Goal: Communication & Community: Answer question/provide support

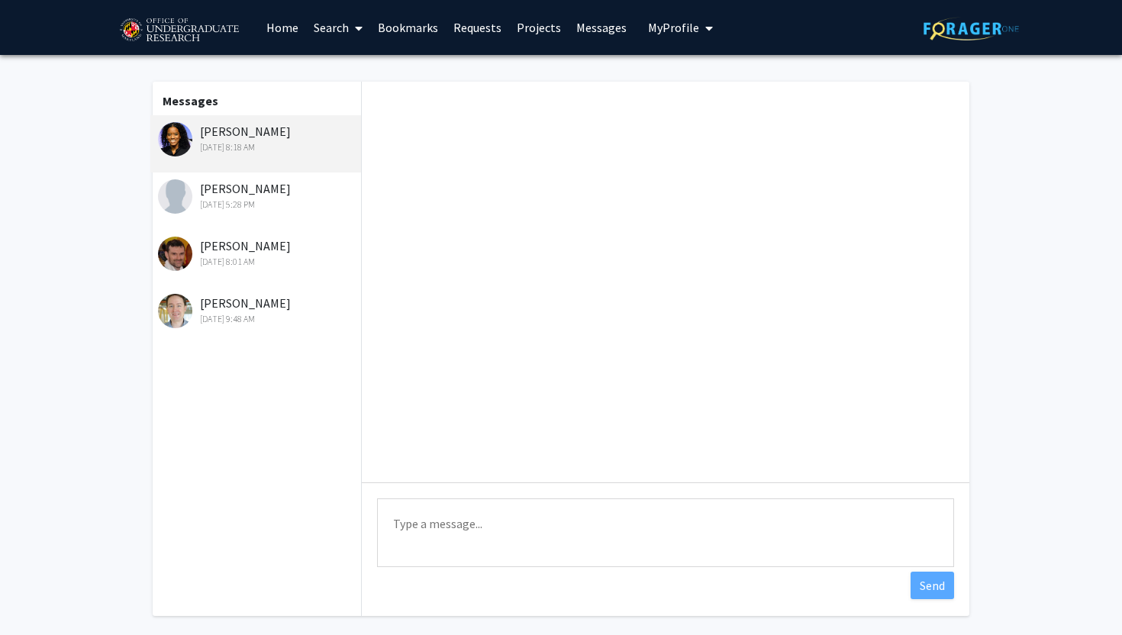
scroll to position [594, 0]
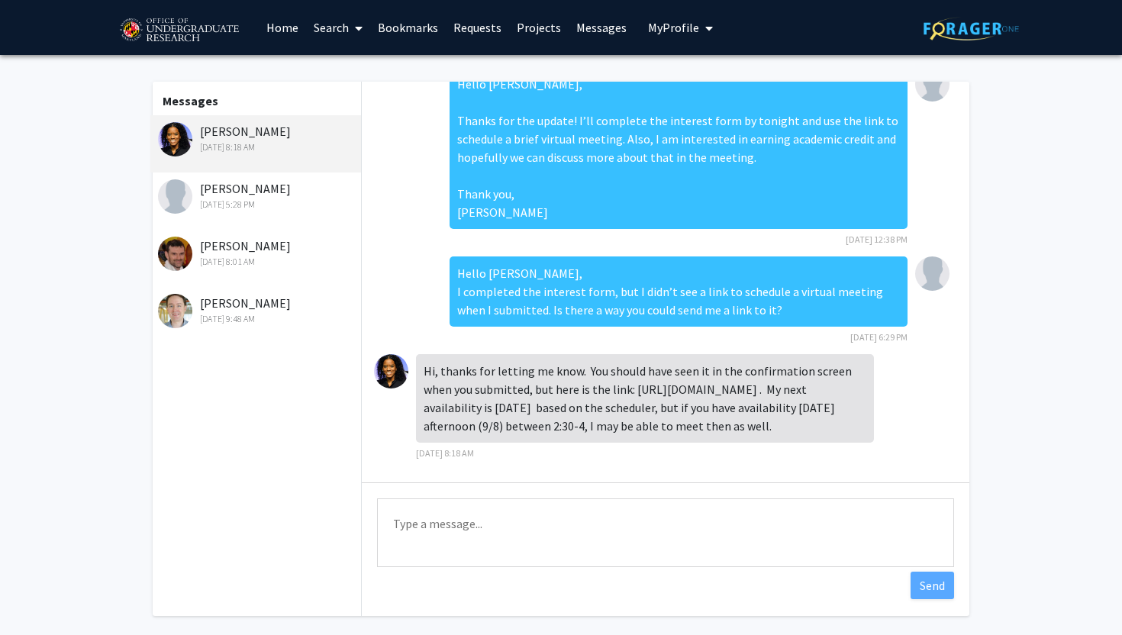
click at [498, 527] on textarea "Type a message" at bounding box center [665, 532] width 577 height 69
click at [577, 541] on textarea "Type a message" at bounding box center [665, 532] width 577 height 69
paste textarea "Hi [PERSON_NAME], Thank you for the link and the quick response. [DATE] (9/8) b…"
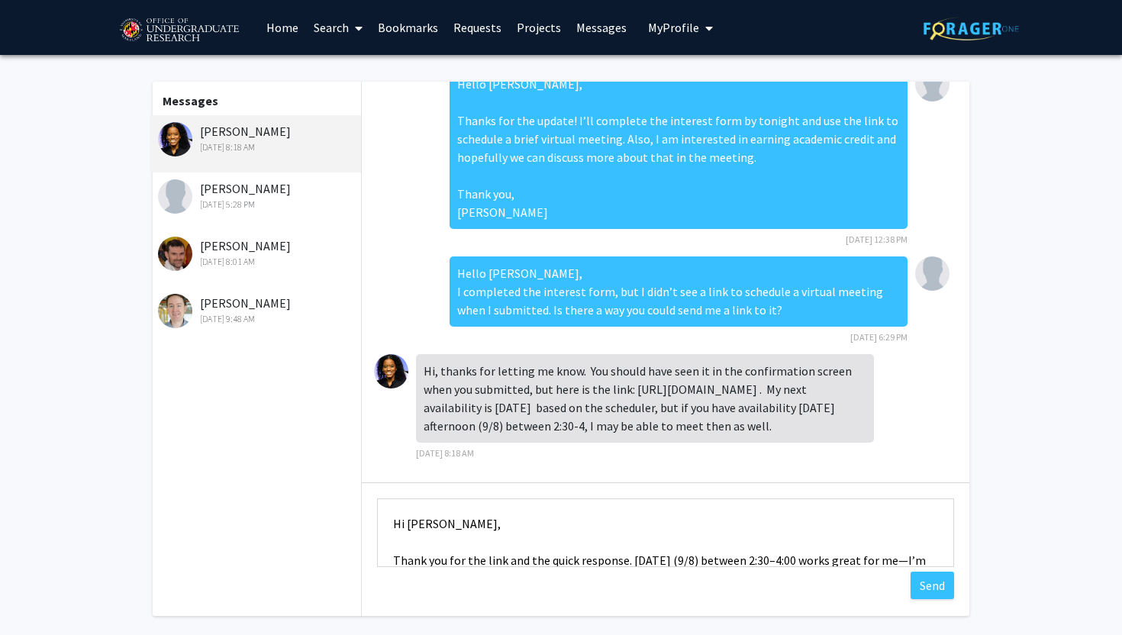
scroll to position [25, 0]
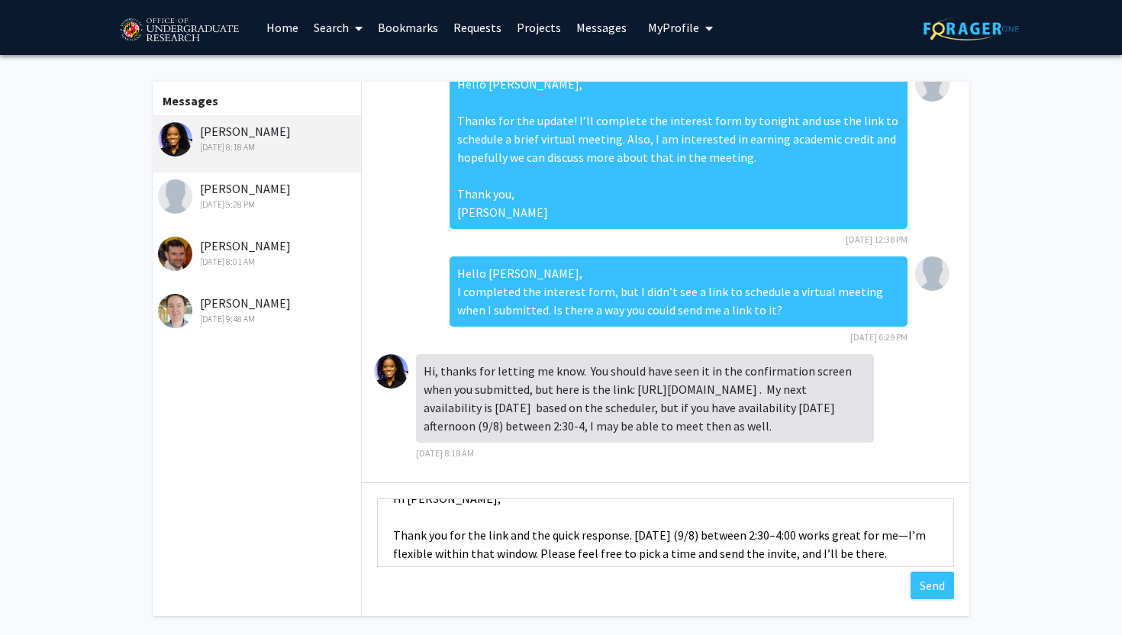
drag, startPoint x: 627, startPoint y: 536, endPoint x: 389, endPoint y: 539, distance: 238.1
click at [389, 539] on textarea "Hi [PERSON_NAME], Thank you for the link and the quick response. [DATE] (9/8) b…" at bounding box center [665, 532] width 577 height 69
click at [464, 535] on textarea "Hi [PERSON_NAME], [DATE] (9/8) between 2:30–4:00 works great for me—I’m flexibl…" at bounding box center [665, 532] width 577 height 69
click at [514, 533] on textarea "Hi [PERSON_NAME], [DATE] between 2:30–4:00 works great for me—I’m flexible with…" at bounding box center [665, 532] width 577 height 69
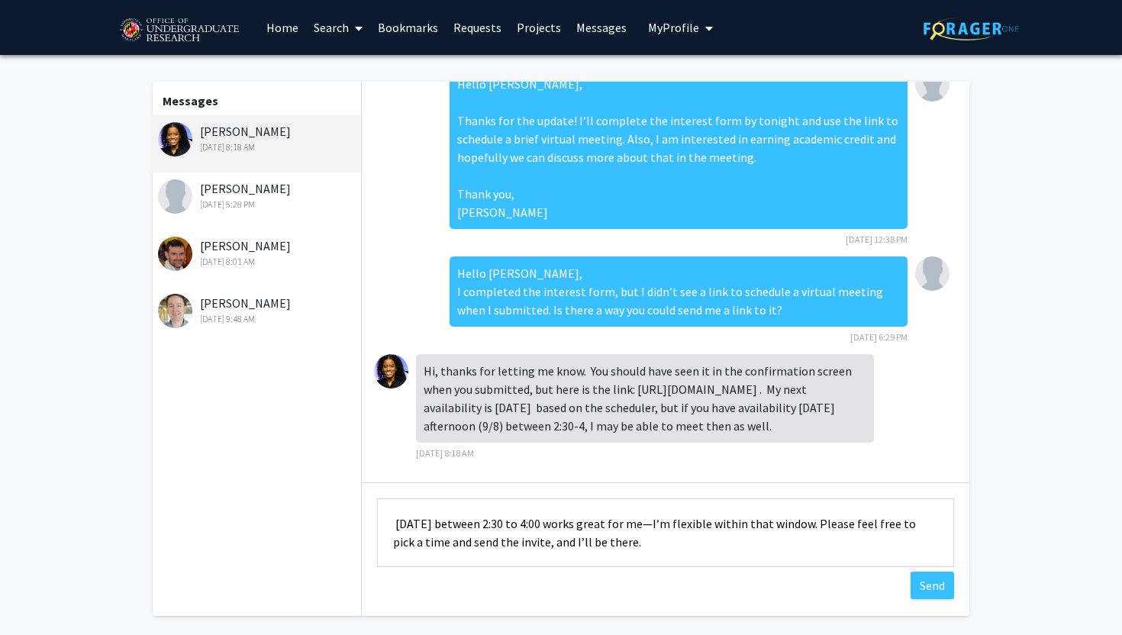
drag, startPoint x: 642, startPoint y: 539, endPoint x: 806, endPoint y: 526, distance: 164.6
click at [806, 526] on textarea "Hi [PERSON_NAME], [DATE] between 2:30 to 4:00 works great for me—I’m flexible w…" at bounding box center [665, 532] width 577 height 69
click at [647, 548] on textarea "Hi [PERSON_NAME], [DATE] between 2:30 to 4:00 works great for me. Please feel f…" at bounding box center [665, 532] width 577 height 69
drag, startPoint x: 644, startPoint y: 526, endPoint x: 678, endPoint y: 526, distance: 33.6
click at [678, 526] on textarea "Hi [PERSON_NAME], [DATE] between 2:30 to 4:00 works great for me. Please feel f…" at bounding box center [665, 532] width 577 height 69
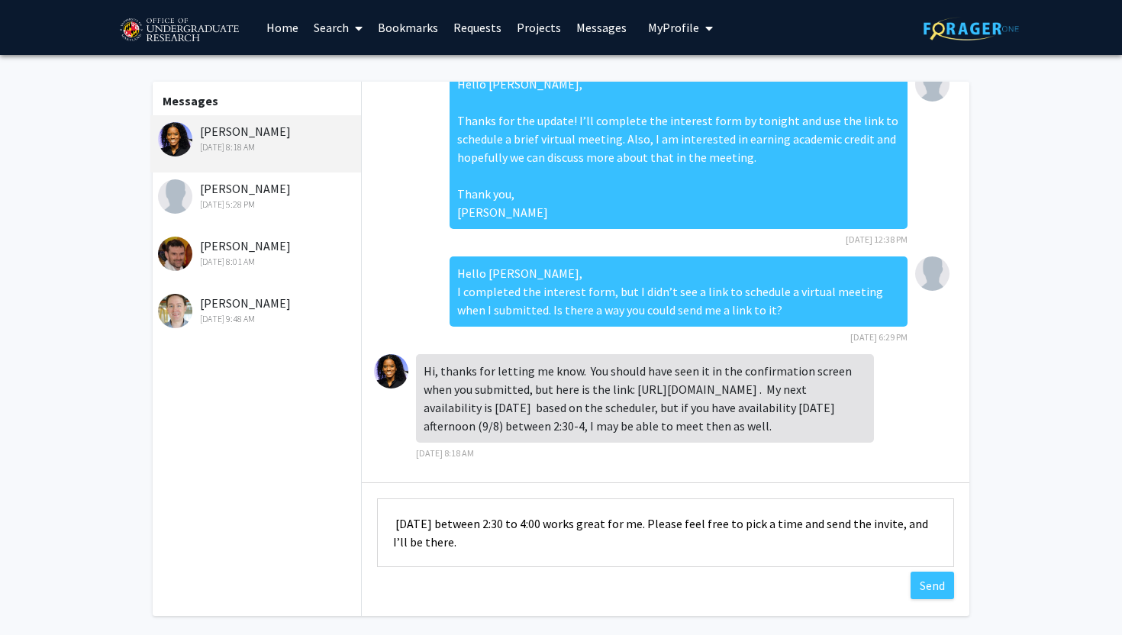
drag, startPoint x: 678, startPoint y: 526, endPoint x: 646, endPoint y: 525, distance: 31.3
click at [646, 525] on textarea "Hi [PERSON_NAME], [DATE] between 2:30 to 4:00 works great for me. Please feel f…" at bounding box center [665, 532] width 577 height 69
click at [639, 546] on textarea "Hi [PERSON_NAME], [DATE] between 2:30 to 4:00 works great for me. Please feel f…" at bounding box center [665, 532] width 577 height 69
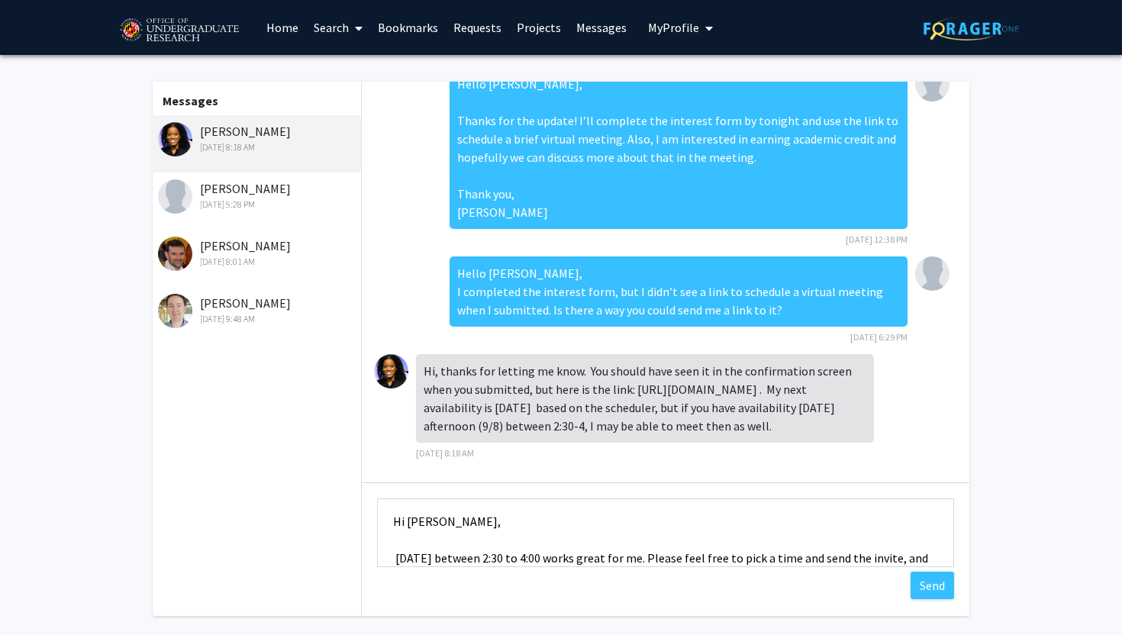
scroll to position [0, 0]
click at [396, 560] on textarea "Hi [PERSON_NAME], [DATE] between 2:30 to 4:00 works great for me. Please feel f…" at bounding box center [665, 532] width 577 height 69
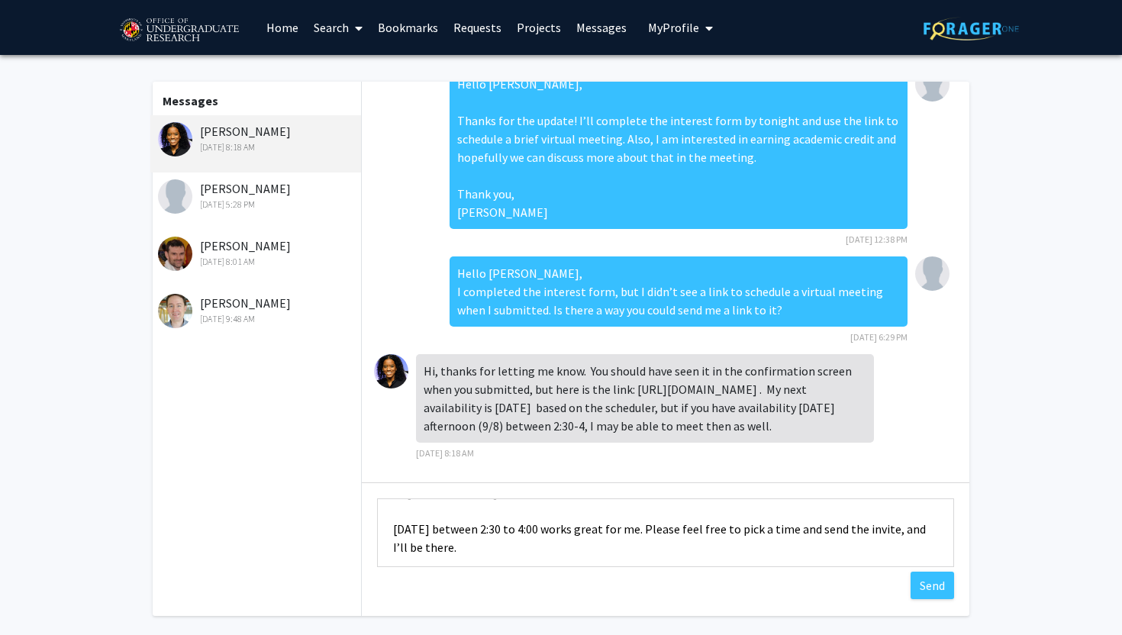
scroll to position [34, 0]
click at [472, 561] on textarea "Hi [PERSON_NAME], [DATE] between 2:30 to 4:00 works great for me. Please feel f…" at bounding box center [665, 532] width 577 height 69
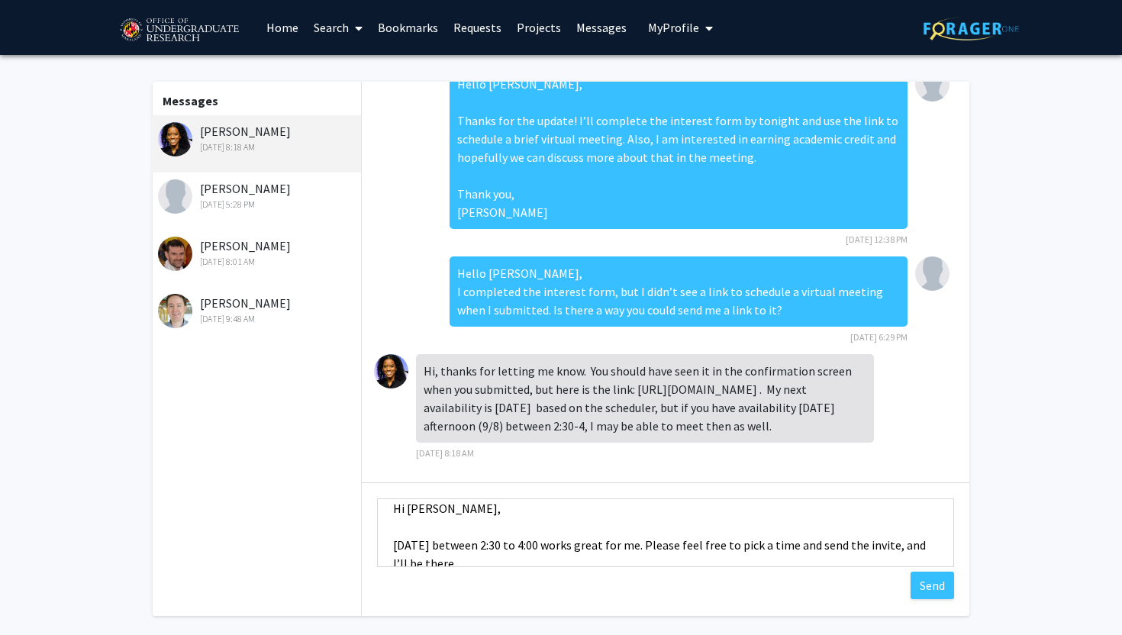
scroll to position [17, 0]
drag, startPoint x: 644, startPoint y: 544, endPoint x: 855, endPoint y: 544, distance: 211.4
click at [855, 544] on textarea "Hi [PERSON_NAME], [DATE] between 2:30 to 4:00 works great for me. Please feel f…" at bounding box center [665, 532] width 577 height 69
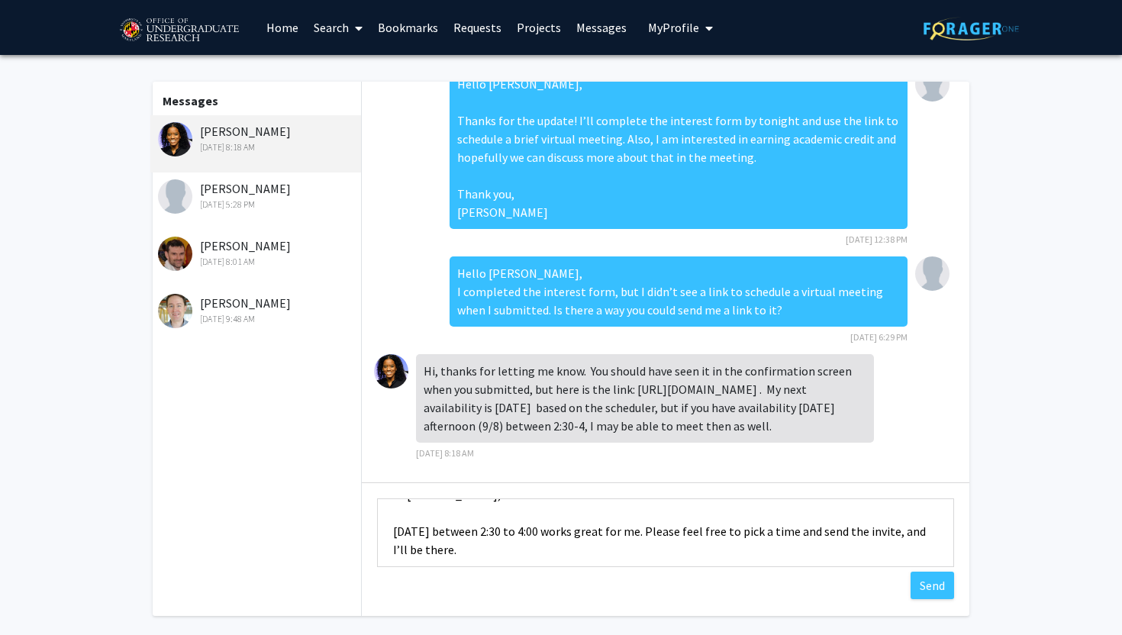
scroll to position [37, 0]
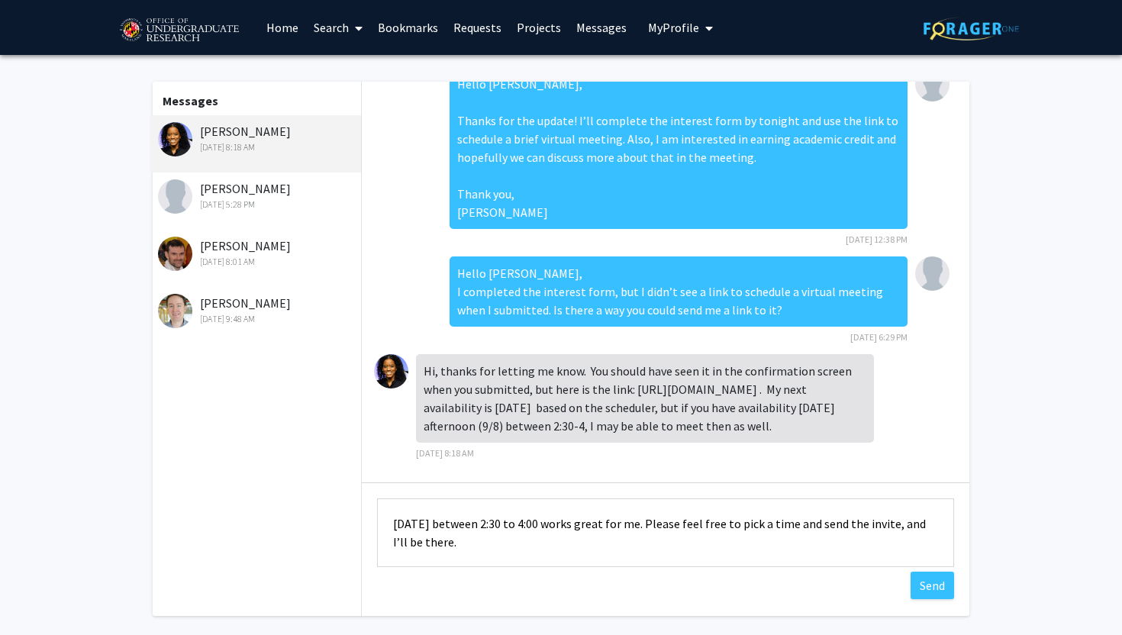
click at [809, 554] on textarea "Hi [PERSON_NAME], [DATE] between 2:30 to 4:00 works great for me. Please feel f…" at bounding box center [665, 532] width 577 height 69
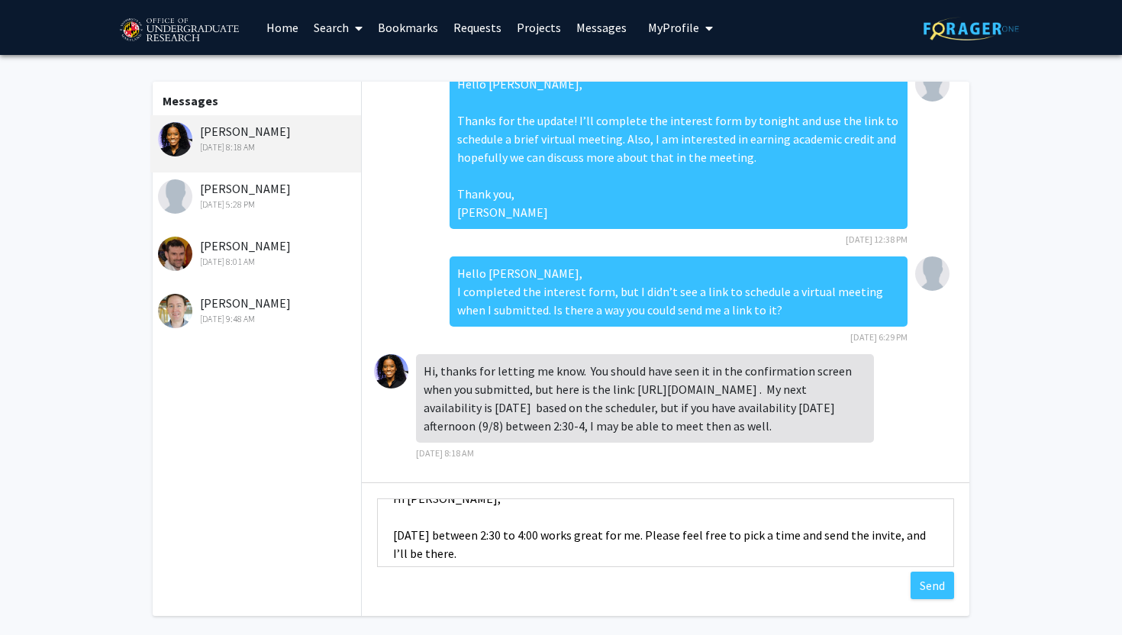
scroll to position [26, 0]
click at [649, 536] on textarea "Hi [PERSON_NAME], [DATE] between 2:30 to 4:00 works great for me. Please feel f…" at bounding box center [665, 532] width 577 height 69
click at [646, 536] on textarea "Hi [PERSON_NAME], [DATE] between 2:30 to 4:00 works great for me. Please feel f…" at bounding box center [665, 532] width 577 height 69
drag, startPoint x: 646, startPoint y: 536, endPoint x: 646, endPoint y: 554, distance: 18.3
click at [646, 554] on textarea "Hi [PERSON_NAME], [DATE] between 2:30 to 4:00 works great for me. Please feel f…" at bounding box center [665, 532] width 577 height 69
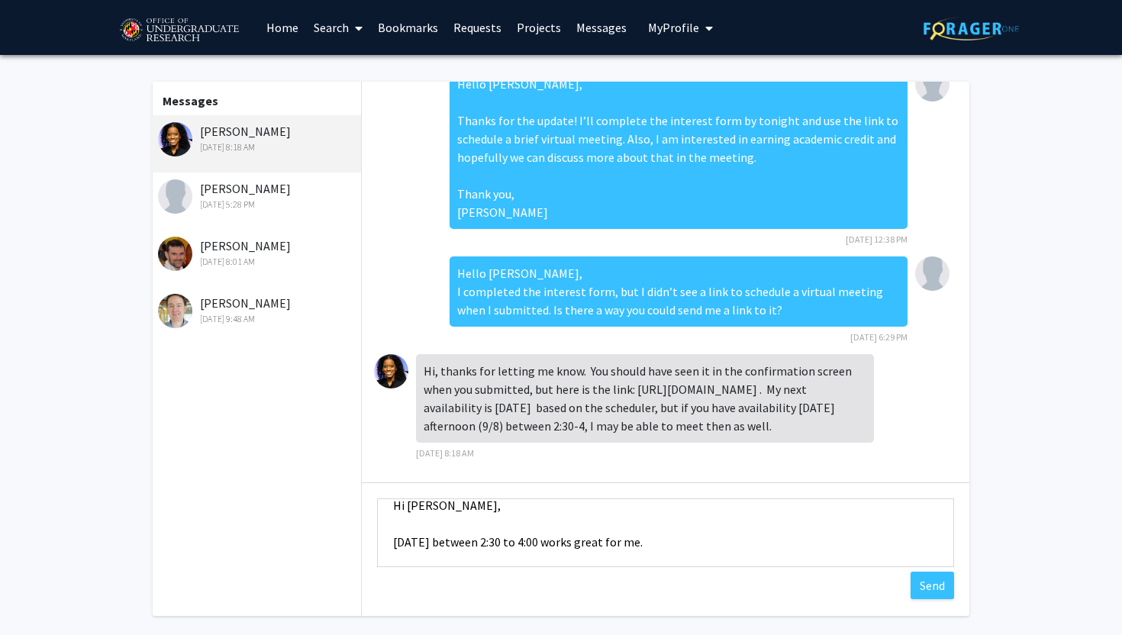
scroll to position [18, 0]
click at [391, 544] on textarea "Hi [PERSON_NAME], [DATE] between 2:30 to 4:00 works great for me." at bounding box center [665, 532] width 577 height 69
click at [648, 546] on textarea "Hi [PERSON_NAME], [DATE] between 2:30 to 4:00 works great for me." at bounding box center [665, 532] width 577 height 69
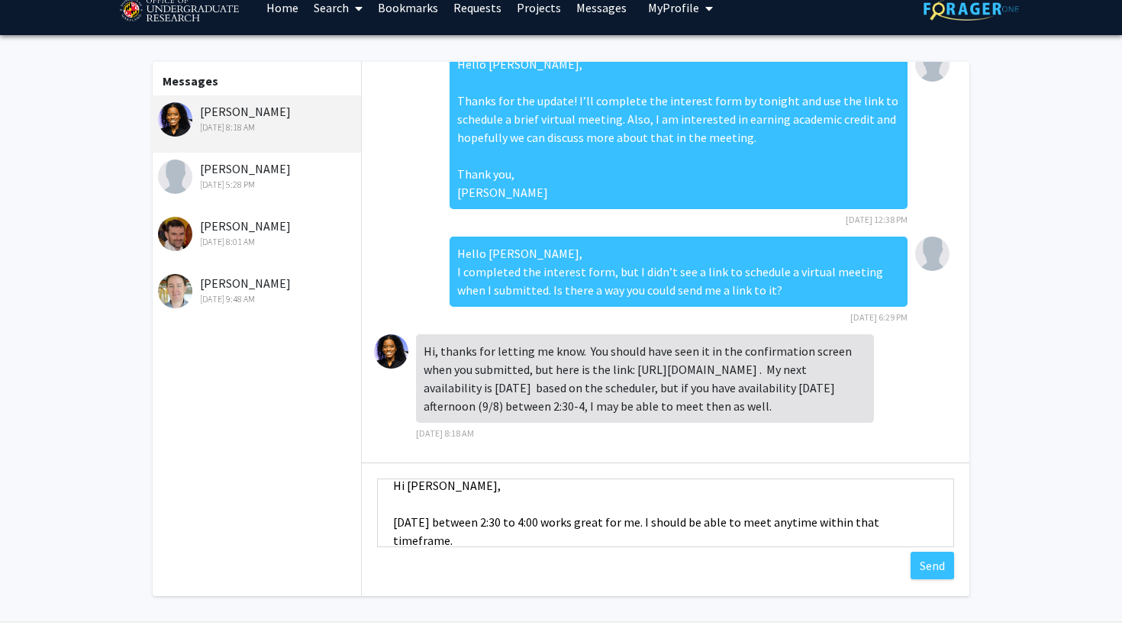
scroll to position [23, 0]
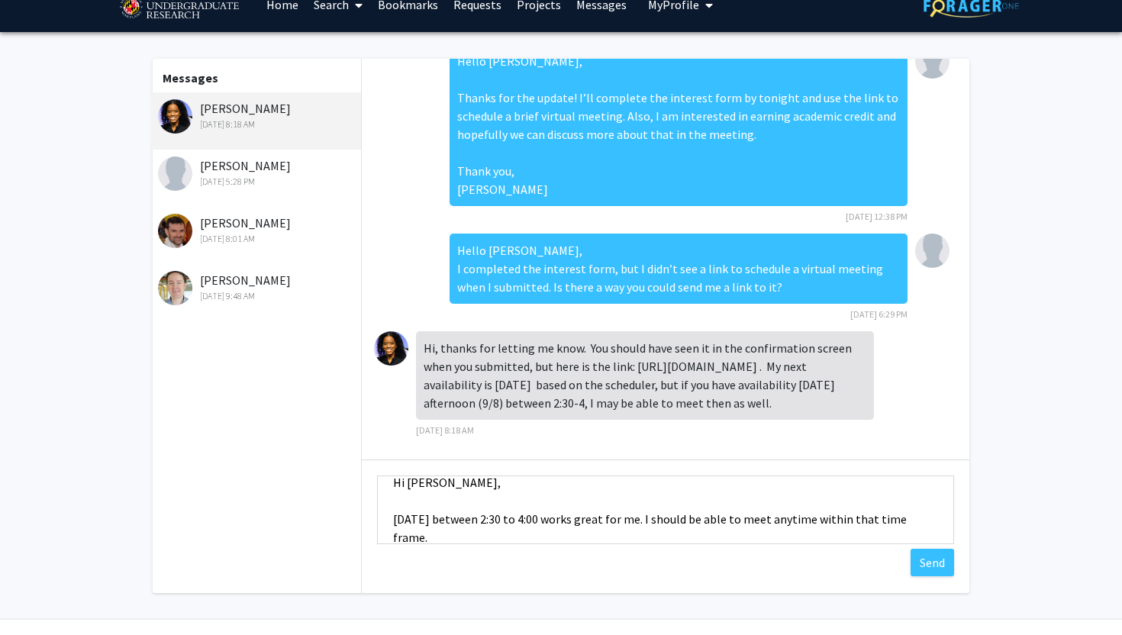
click at [942, 522] on textarea "Hi [PERSON_NAME], [DATE] between 2:30 to 4:00 works great for me. I should be a…" at bounding box center [665, 509] width 577 height 69
click at [1048, 449] on fg-messaging "Messages [PERSON_NAME] [DATE] 8:18 AM [PERSON_NAME] [DATE] 5:28 PM [PERSON_NAME…" at bounding box center [561, 329] width 1122 height 595
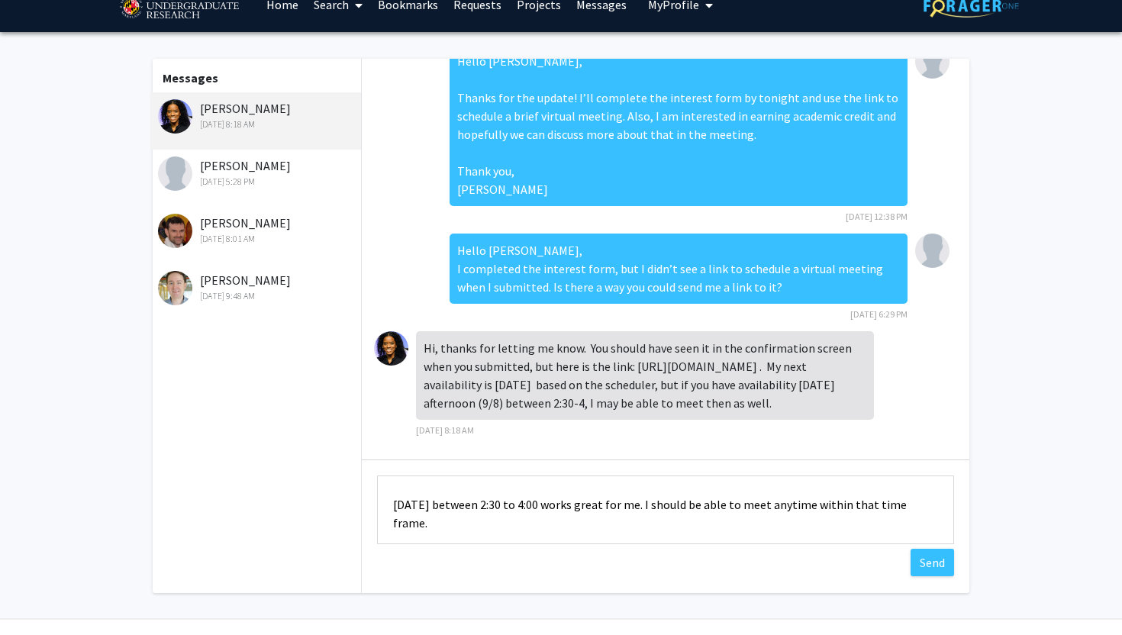
scroll to position [35, 0]
click at [939, 509] on textarea "Hi [PERSON_NAME], [DATE] between 2:30 to 4:00 works great for me. I should be a…" at bounding box center [665, 509] width 577 height 69
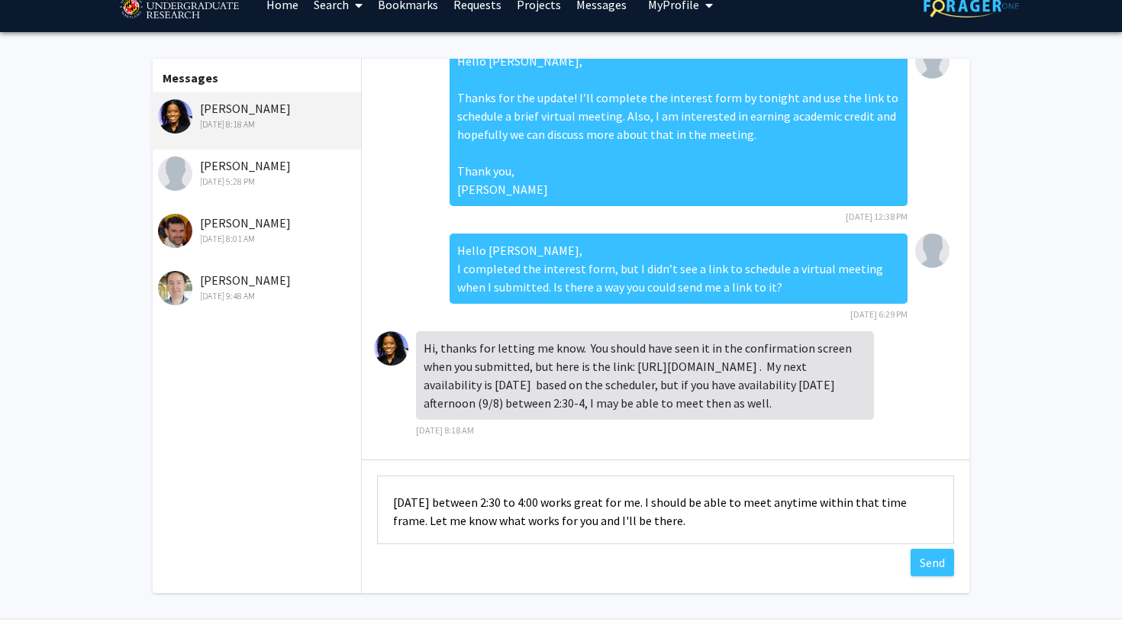
type textarea "Hi [PERSON_NAME], [DATE] between 2:30 to 4:00 works great for me. I should be a…"
click at [1058, 494] on fg-messaging "Messages [PERSON_NAME] [DATE] 8:18 AM [PERSON_NAME] [DATE] 5:28 PM [PERSON_NAME…" at bounding box center [561, 329] width 1122 height 595
click at [917, 565] on button "Send" at bounding box center [931, 562] width 43 height 27
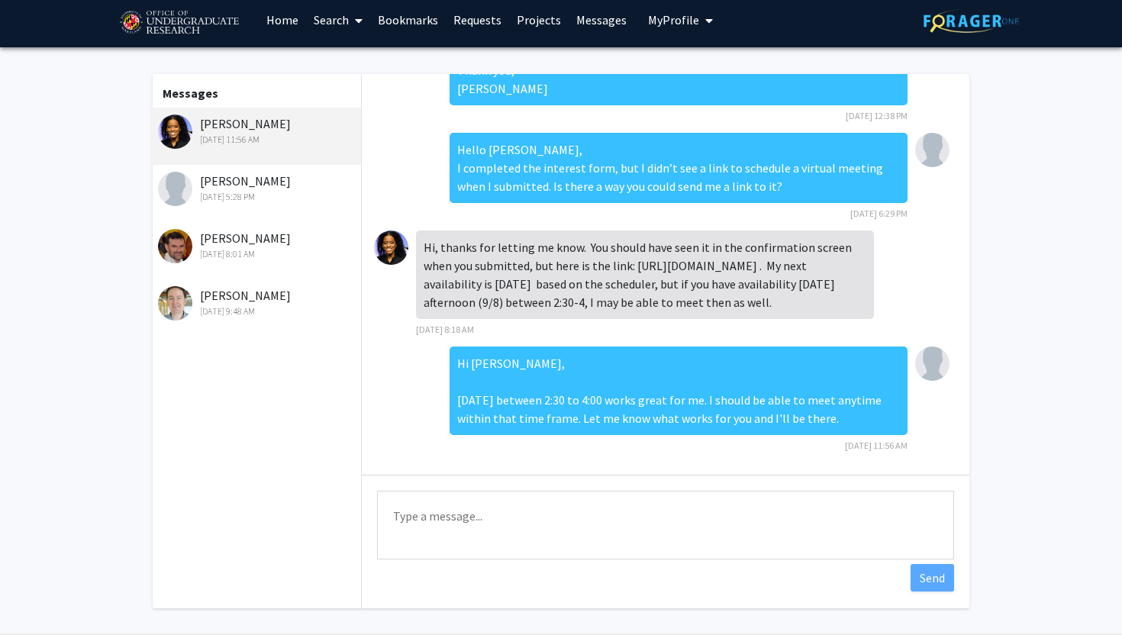
scroll to position [0, 0]
